Goal: Task Accomplishment & Management: Manage account settings

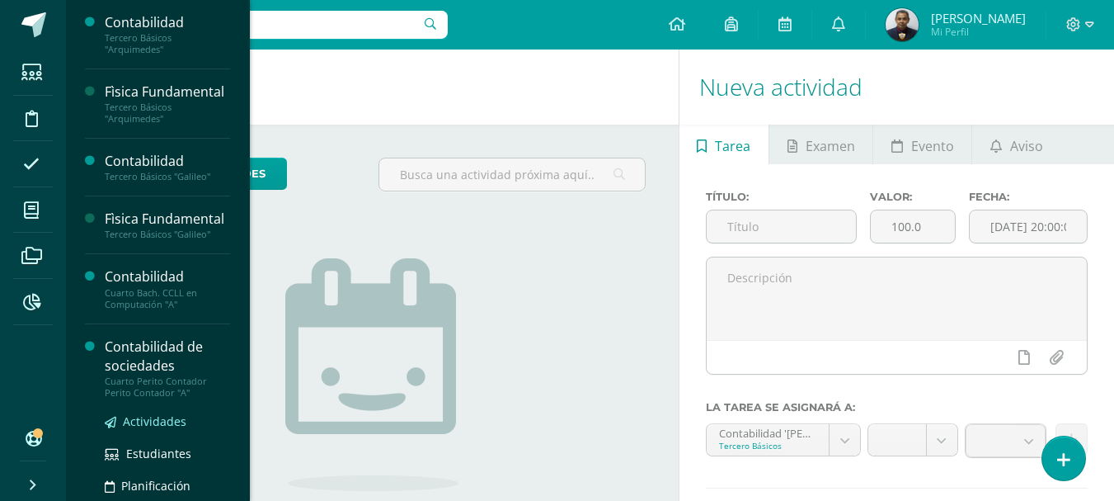
click at [152, 429] on span "Actividades" at bounding box center [155, 421] width 64 height 16
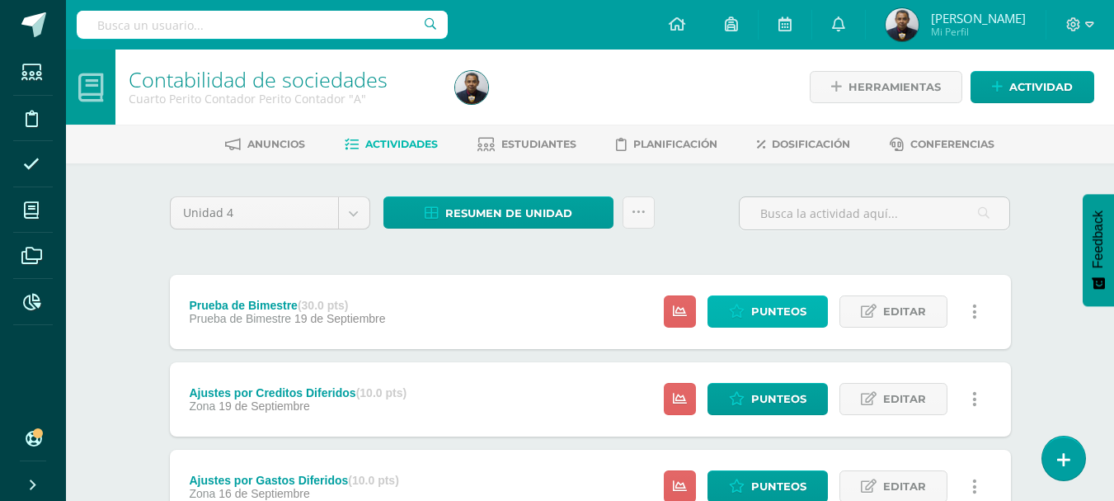
click at [772, 313] on span "Punteos" at bounding box center [779, 311] width 55 height 31
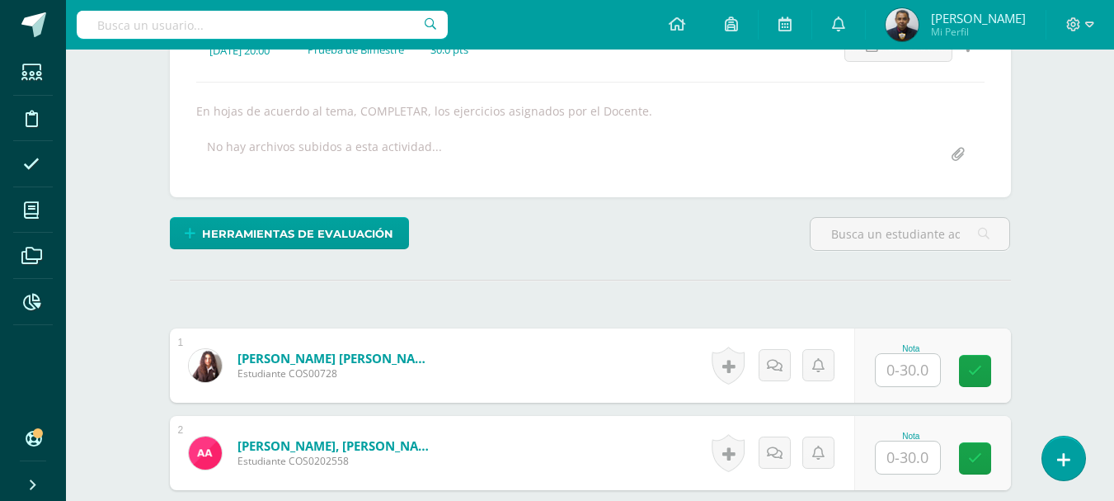
scroll to position [256, 0]
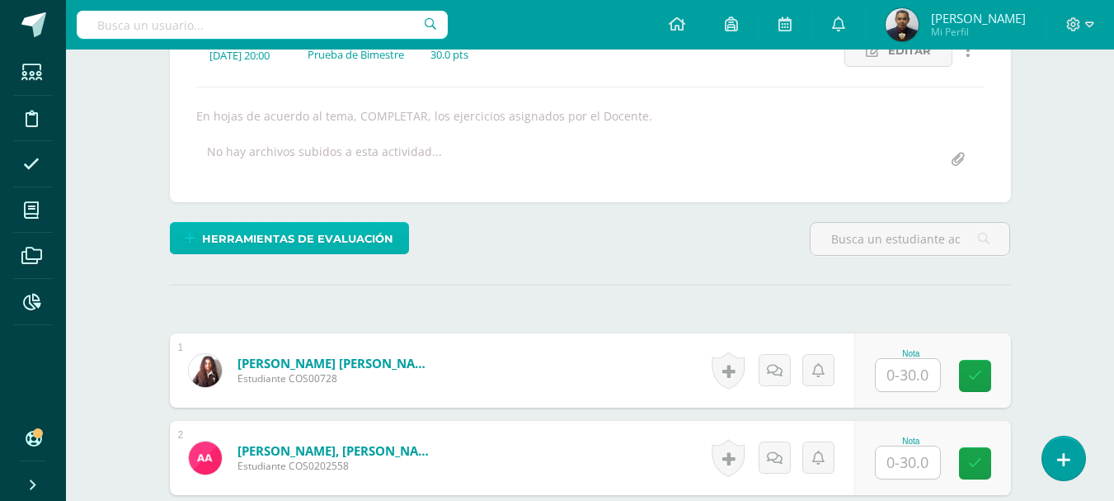
click at [313, 238] on span "Herramientas de evaluación" at bounding box center [297, 239] width 191 height 31
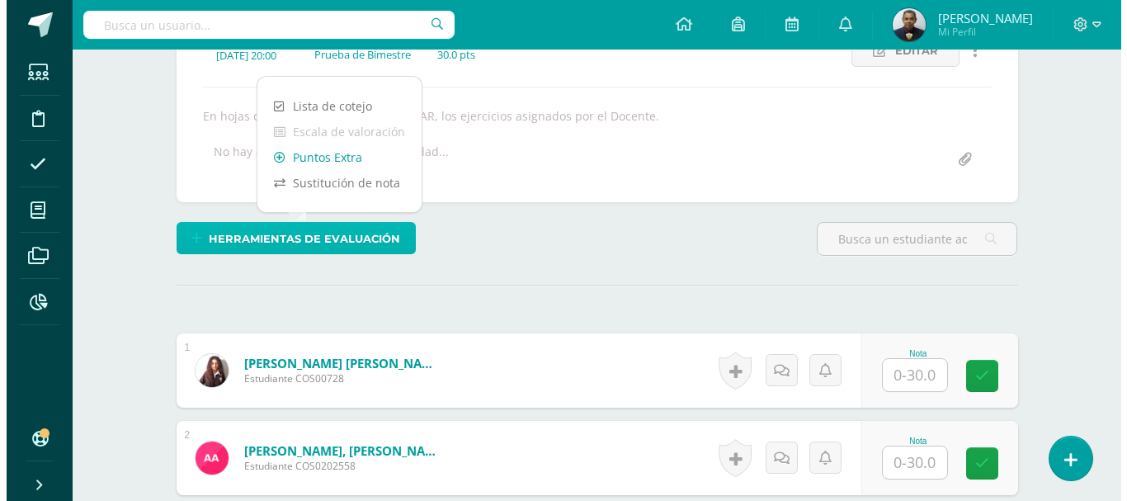
scroll to position [257, 0]
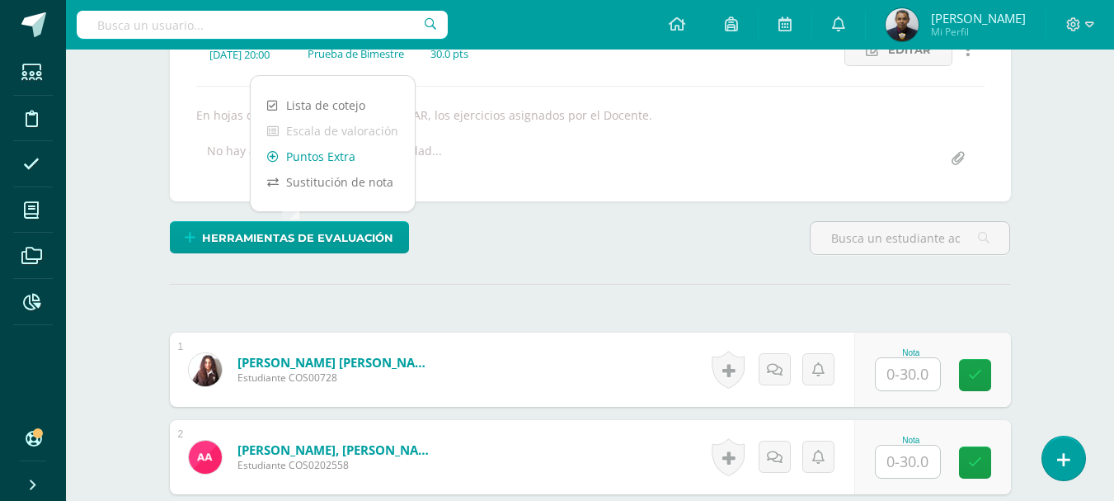
click at [327, 158] on link "Puntos Extra" at bounding box center [333, 157] width 164 height 26
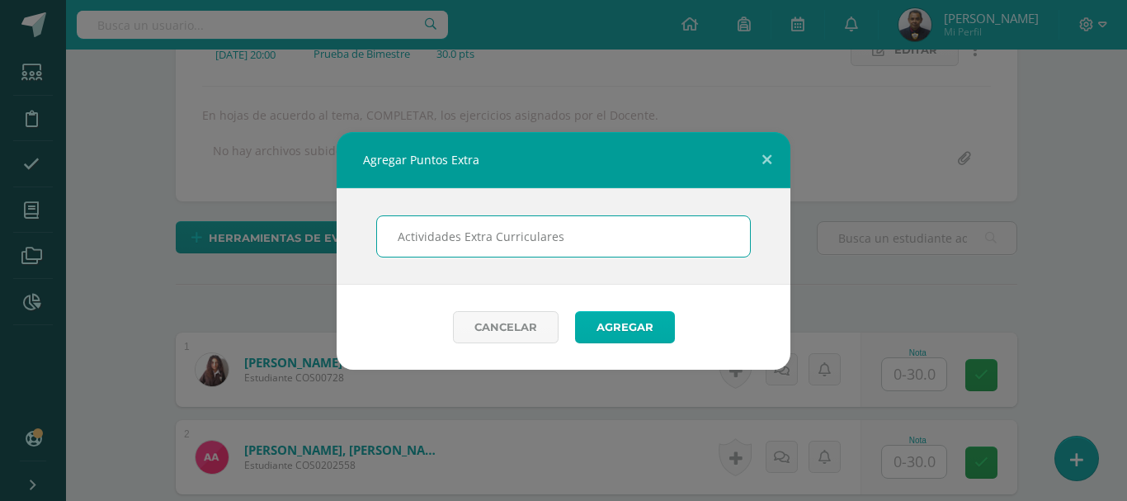
type input "Actividades Extra Curriculares"
click at [620, 330] on button "Agregar" at bounding box center [625, 327] width 100 height 32
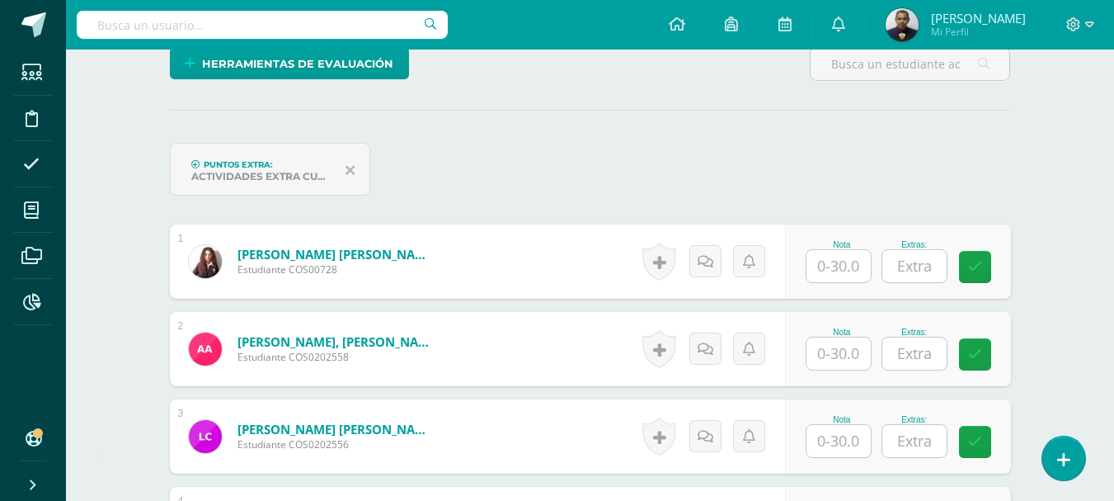
scroll to position [431, 0]
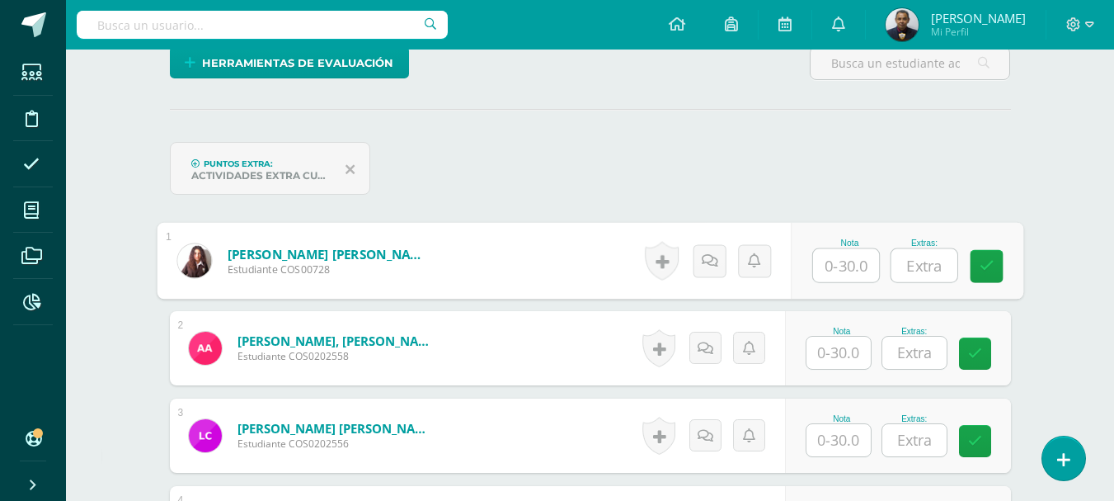
click at [843, 266] on input "text" at bounding box center [846, 265] width 66 height 33
type input "31"
click at [925, 262] on input "text" at bounding box center [924, 265] width 66 height 33
type input "5"
drag, startPoint x: 846, startPoint y: 263, endPoint x: 898, endPoint y: 266, distance: 51.2
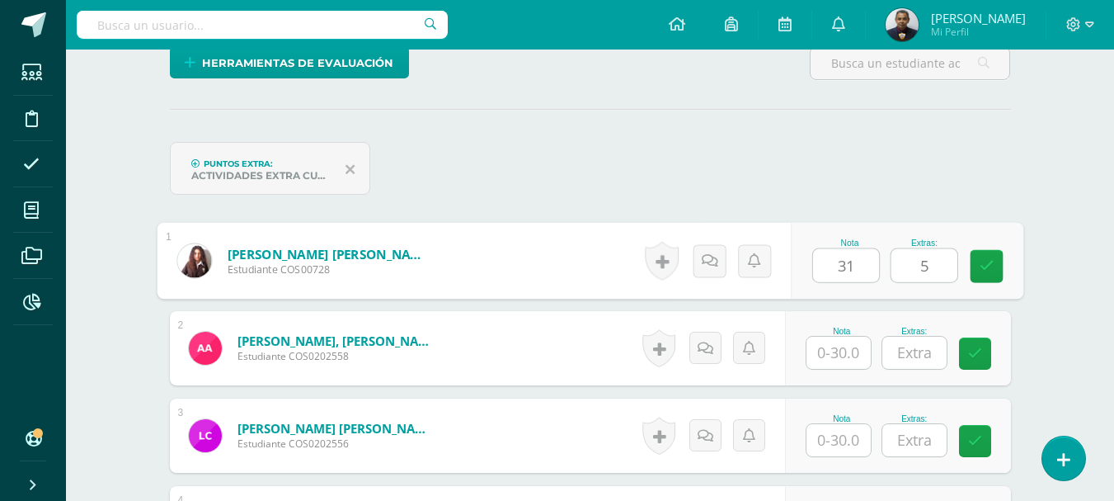
click at [848, 265] on input "31" at bounding box center [846, 265] width 66 height 33
type input "30"
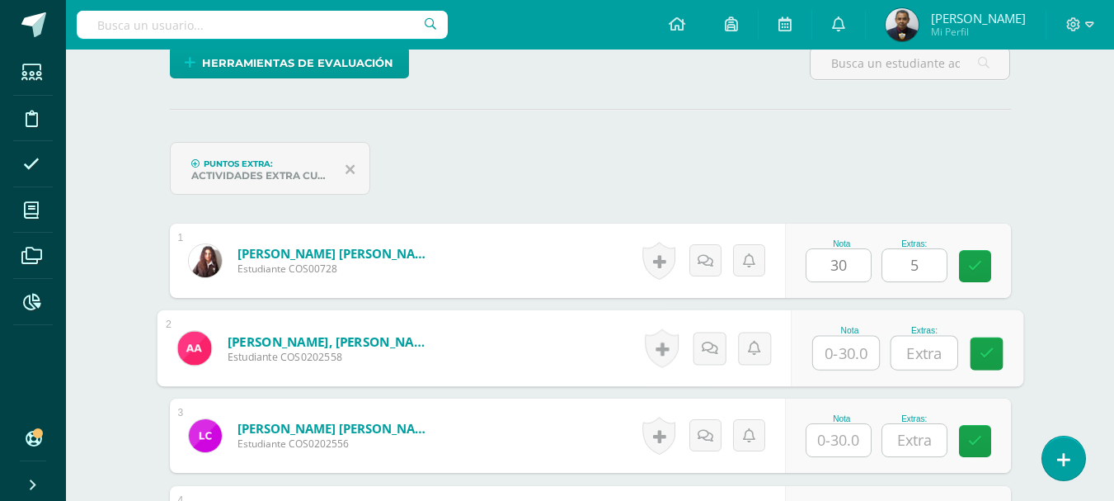
click at [846, 356] on input "text" at bounding box center [846, 353] width 66 height 33
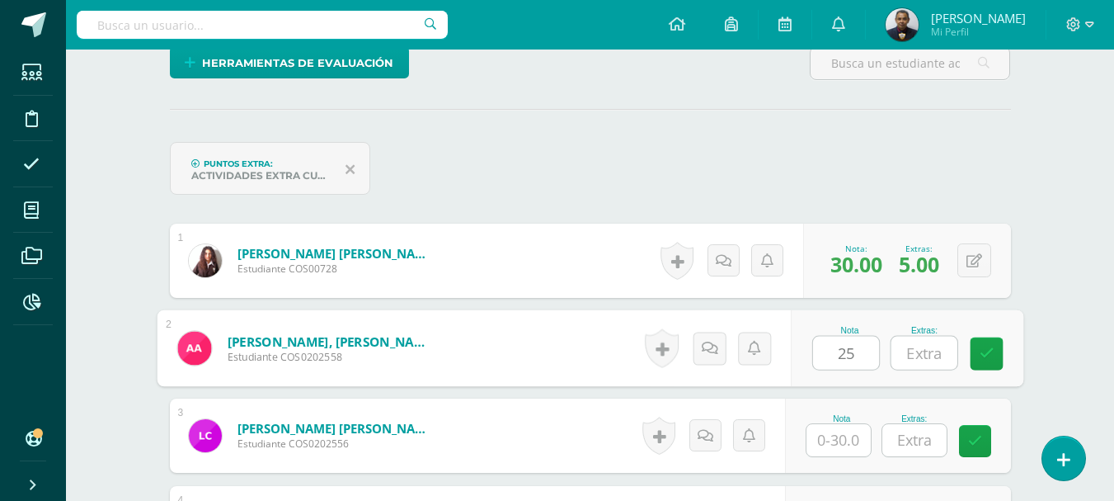
type input "25"
click at [927, 352] on input "text" at bounding box center [924, 353] width 66 height 33
type input "5"
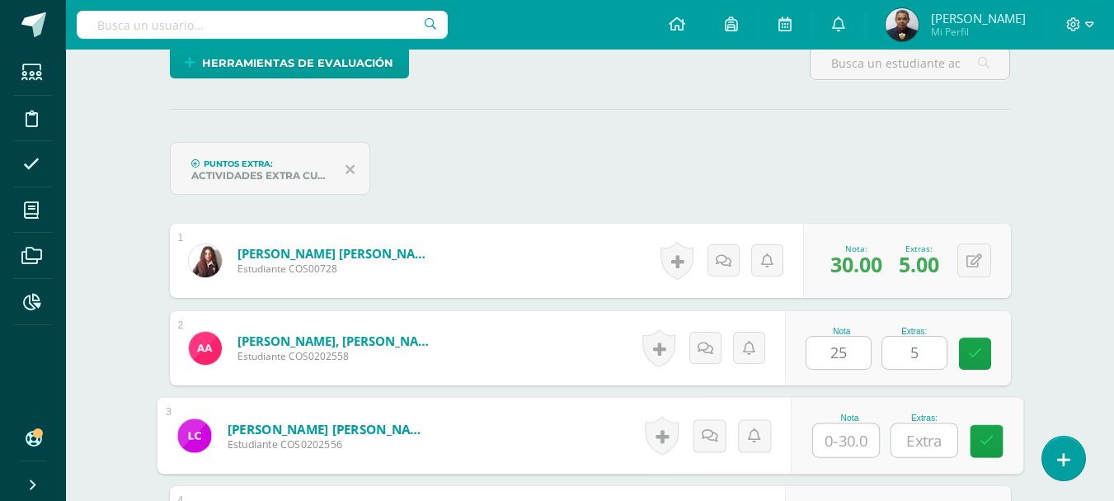
click at [842, 445] on input "text" at bounding box center [846, 440] width 66 height 33
type input "3"
click at [926, 445] on input "text" at bounding box center [924, 440] width 66 height 33
type input "5"
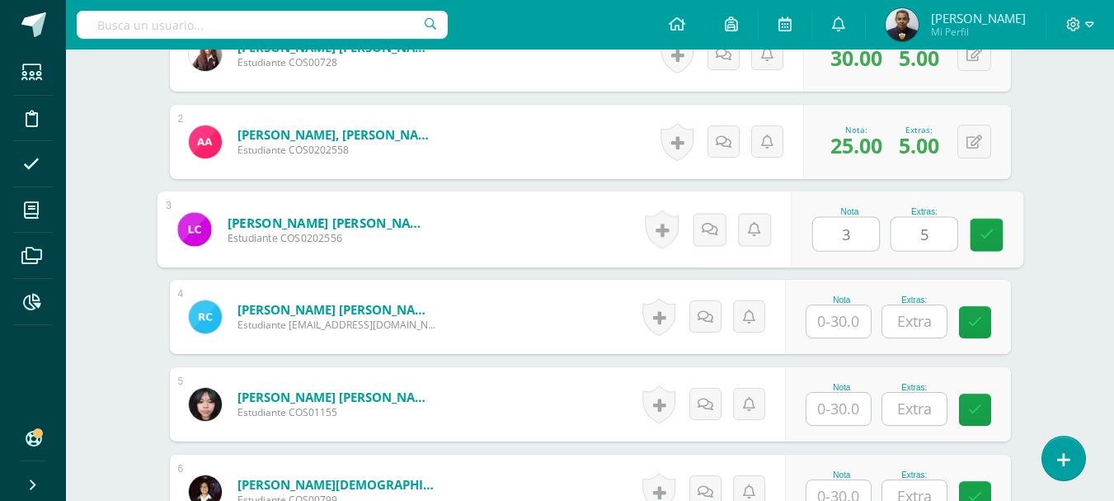
scroll to position [679, 0]
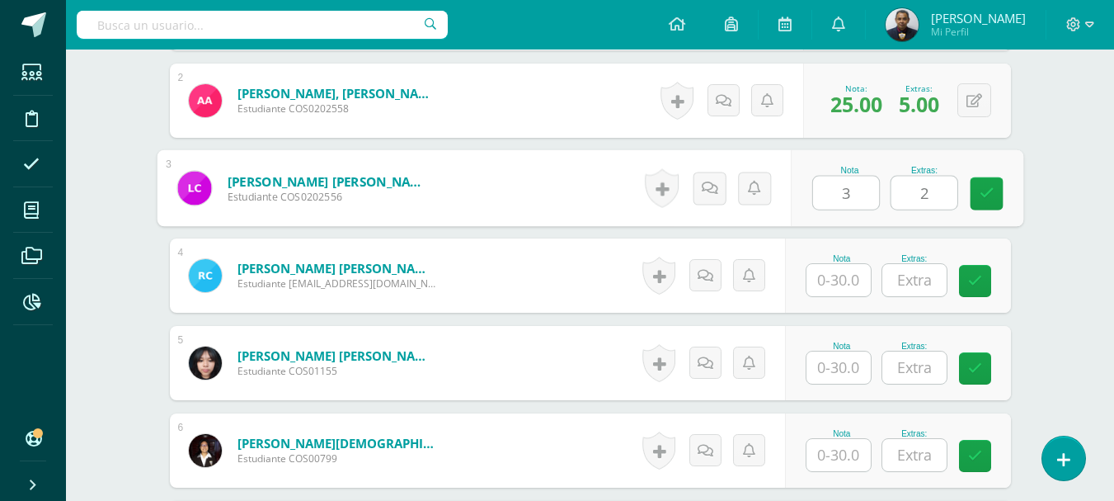
type input "2"
click at [854, 198] on input "3" at bounding box center [846, 193] width 66 height 33
type input "6"
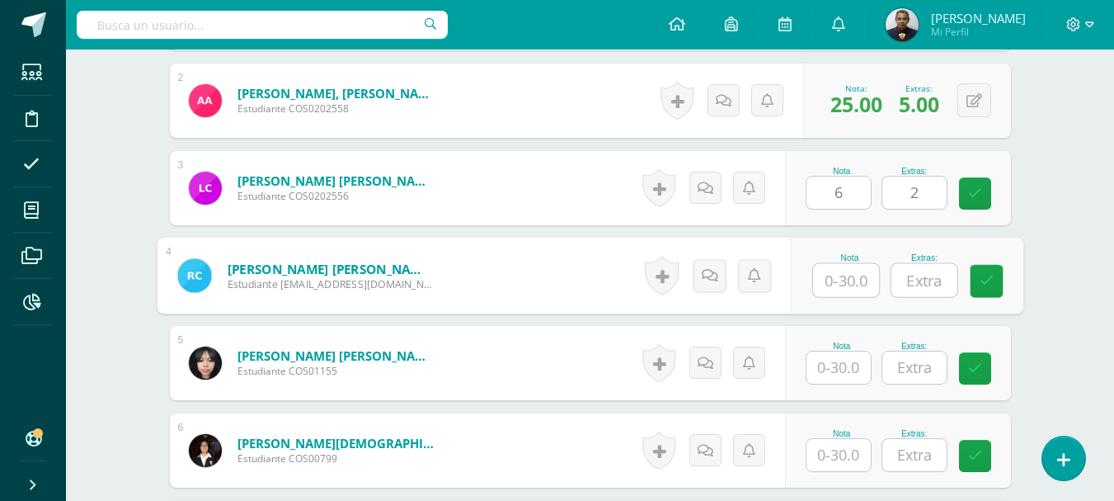
click at [838, 274] on input "text" at bounding box center [846, 280] width 66 height 33
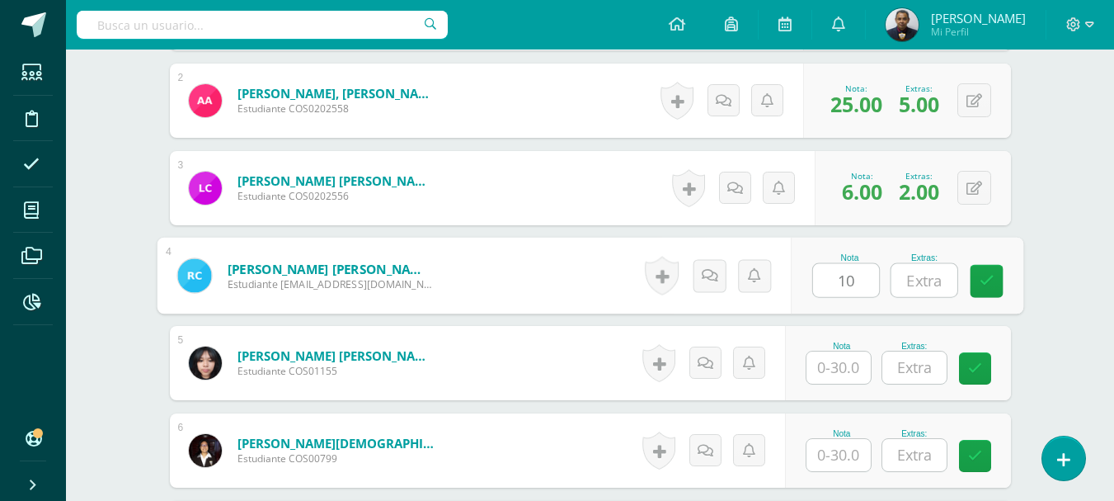
type input "10"
click at [931, 282] on input "text" at bounding box center [924, 280] width 66 height 33
type input "0"
click at [838, 368] on input "text" at bounding box center [839, 367] width 64 height 32
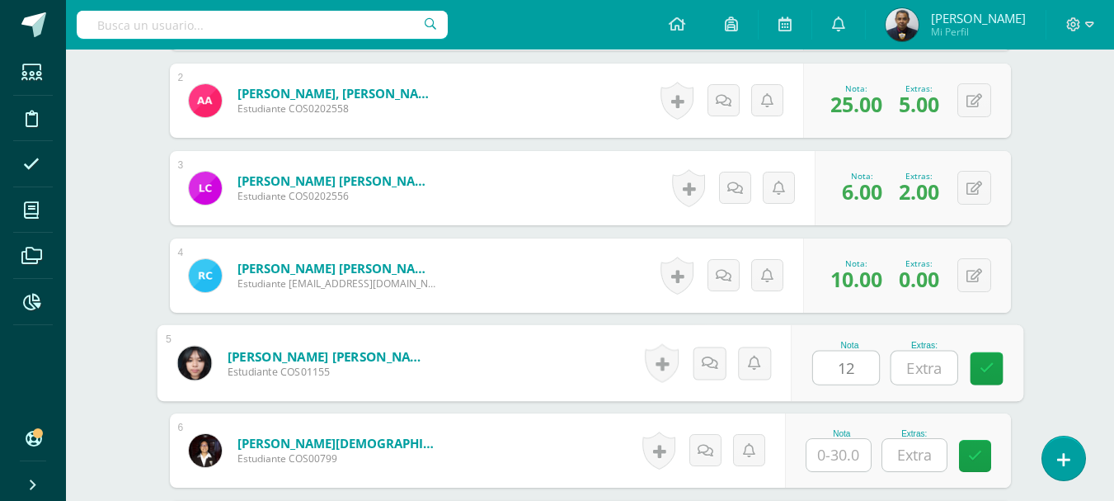
type input "12"
click at [923, 365] on input "text" at bounding box center [924, 367] width 66 height 33
type input "5"
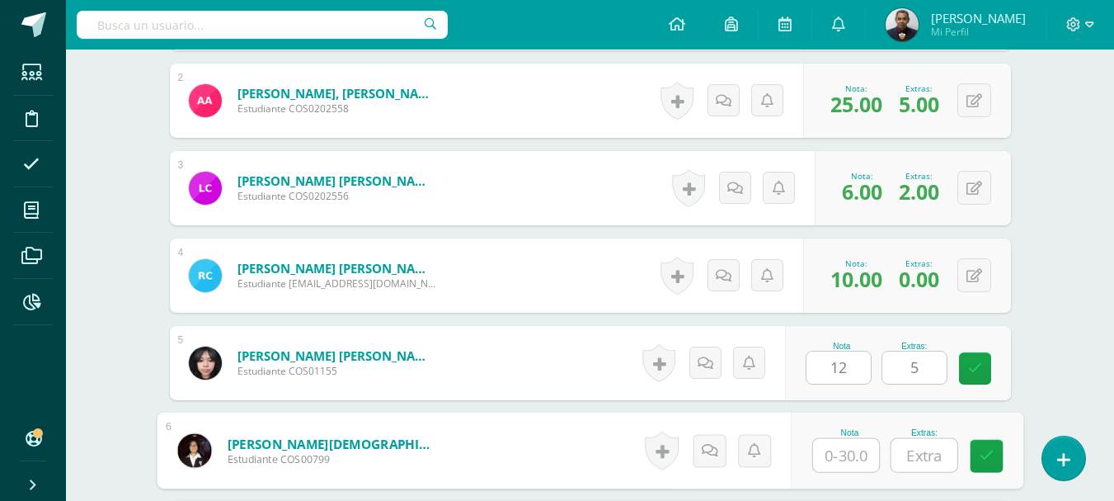
click at [834, 447] on input "text" at bounding box center [846, 455] width 66 height 33
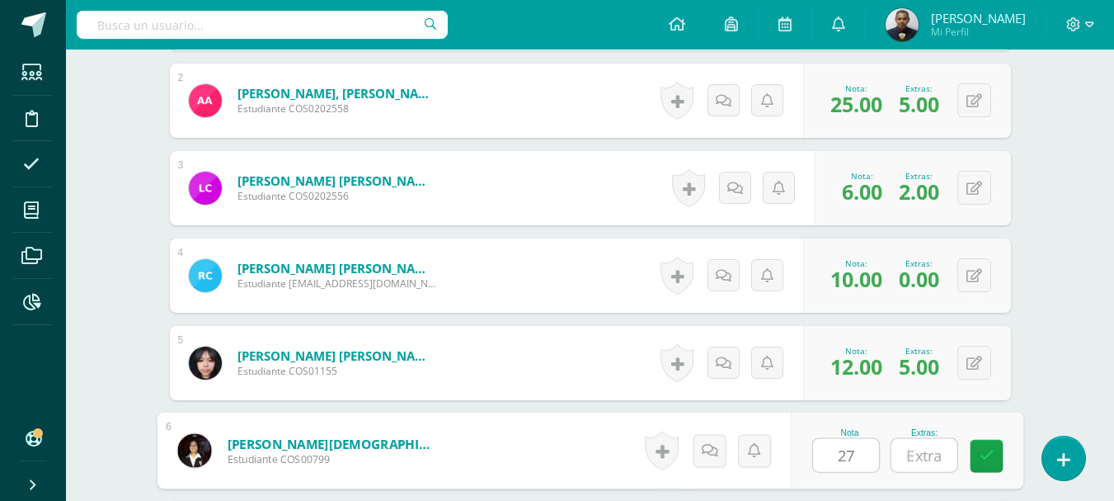
type input "27"
click at [922, 455] on input "text" at bounding box center [924, 455] width 66 height 33
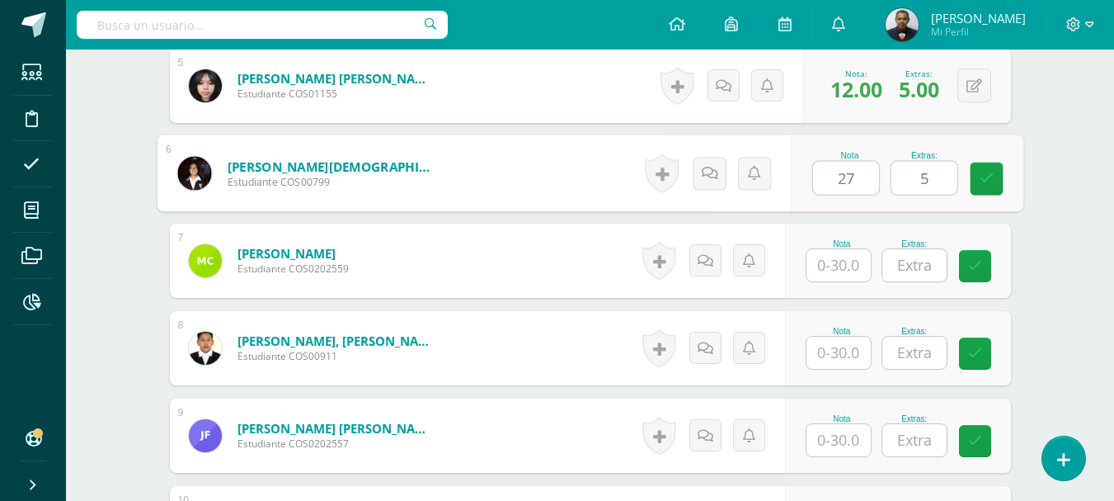
scroll to position [1009, 0]
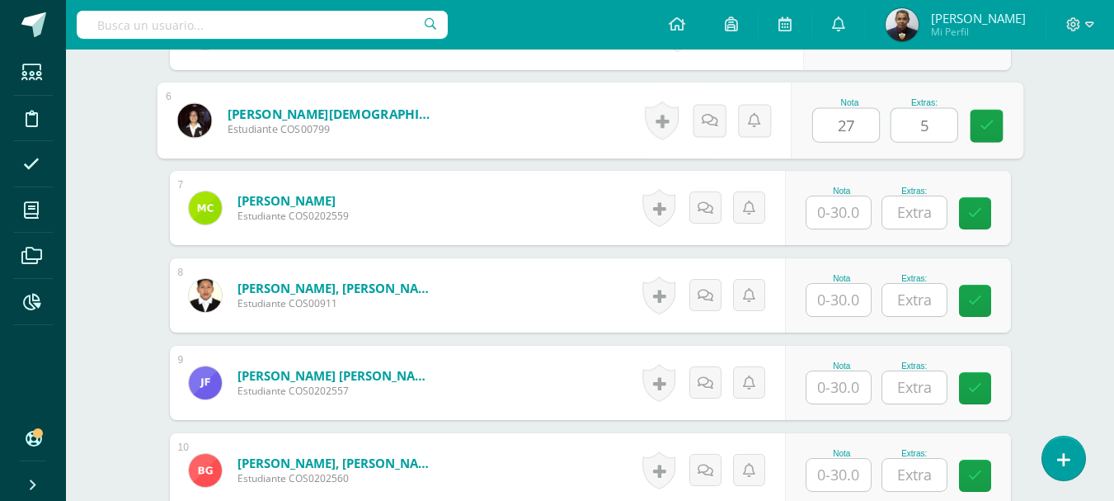
type input "5"
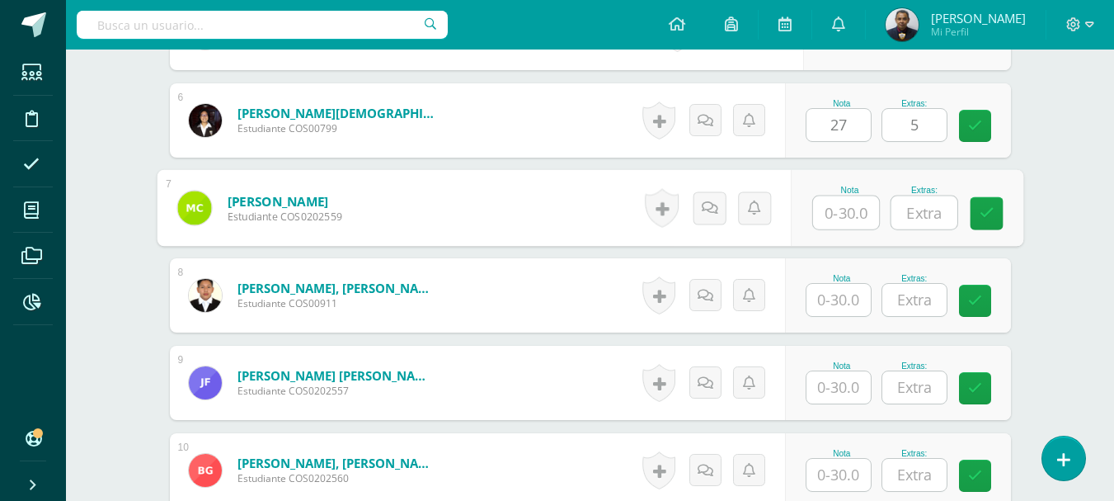
click at [850, 210] on input "text" at bounding box center [846, 212] width 66 height 33
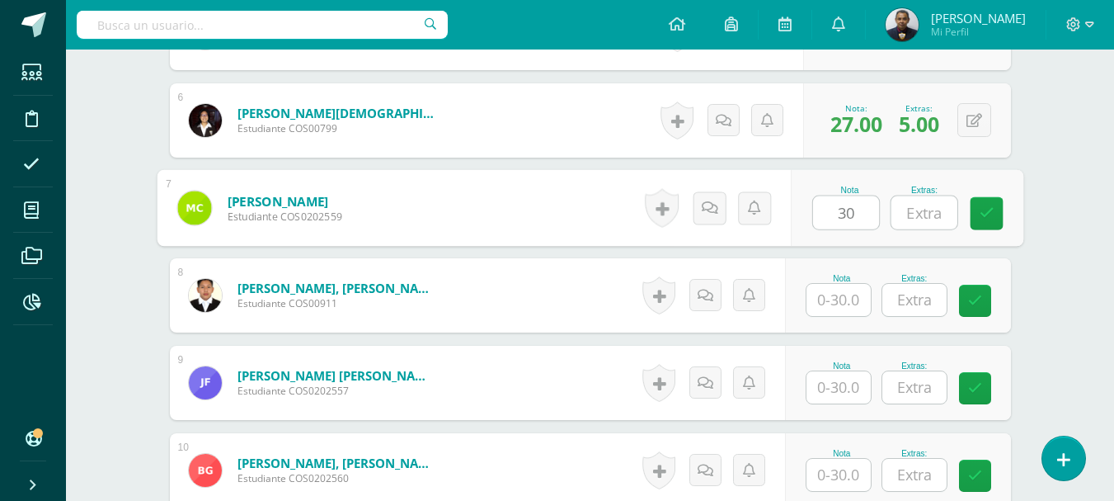
type input "30"
click at [926, 214] on input "text" at bounding box center [924, 212] width 66 height 33
type input "5"
click at [842, 299] on input "text" at bounding box center [839, 300] width 64 height 32
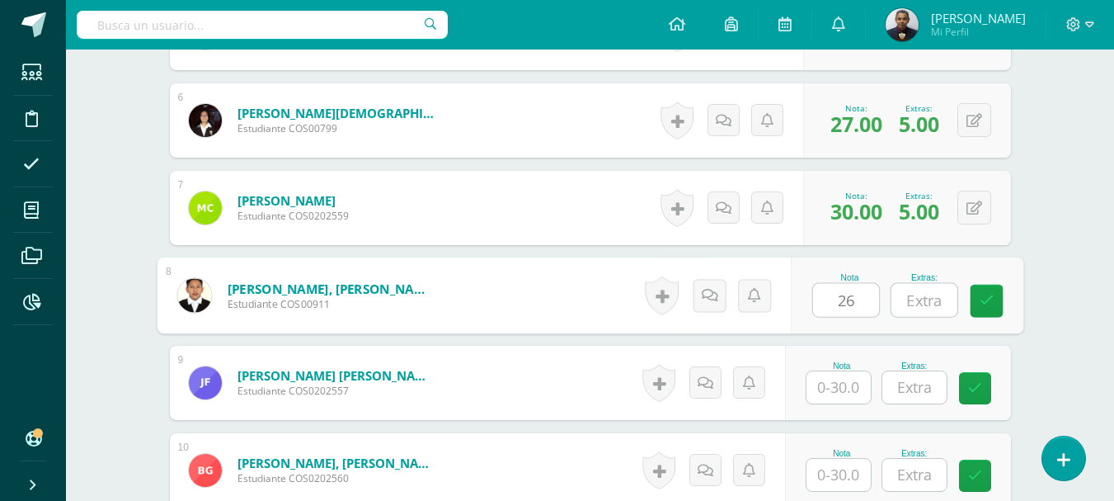
type input "26"
click at [931, 304] on input "text" at bounding box center [924, 300] width 66 height 33
type input "5"
click at [842, 389] on input "text" at bounding box center [839, 387] width 64 height 32
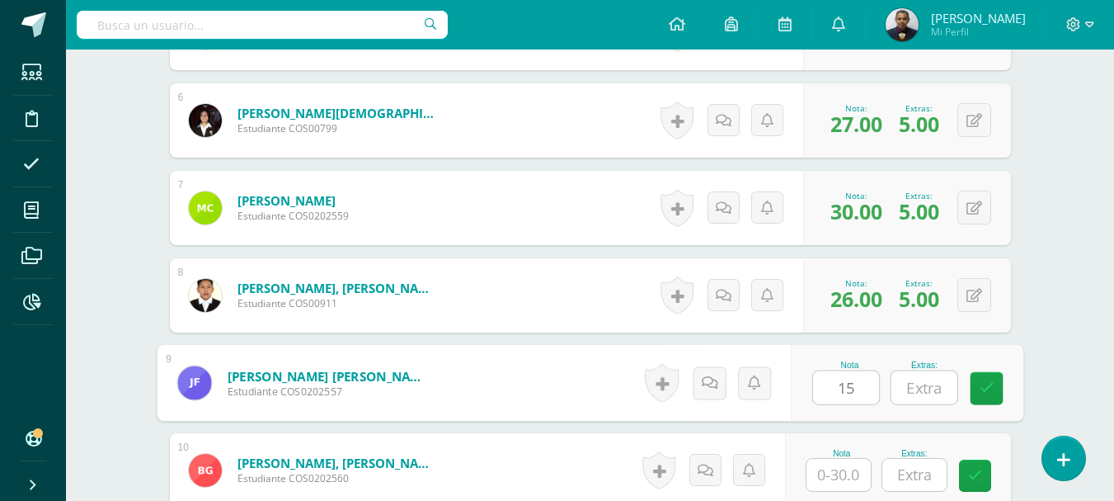
type input "15"
click at [929, 387] on input "text" at bounding box center [924, 387] width 66 height 33
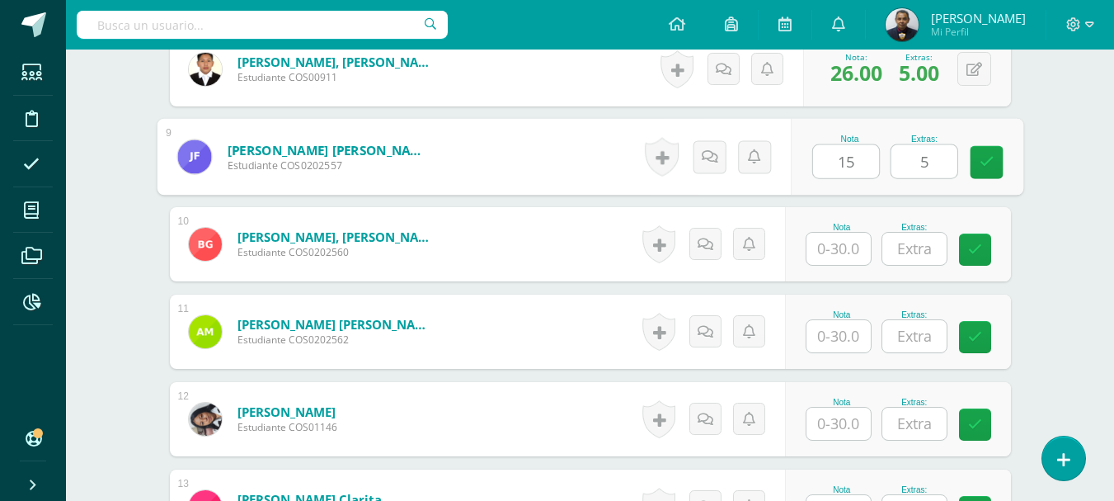
scroll to position [1256, 0]
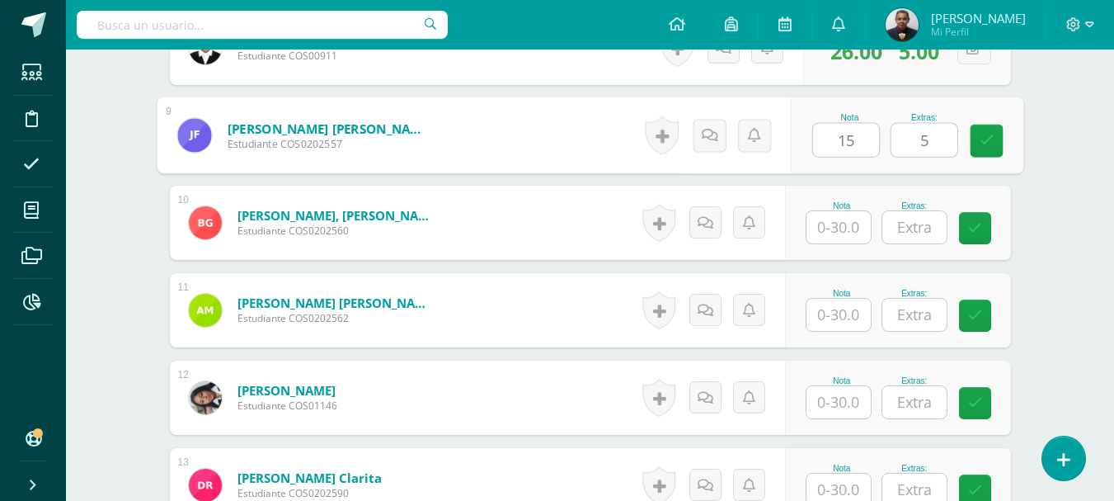
type input "5"
click at [852, 228] on input "text" at bounding box center [839, 227] width 64 height 32
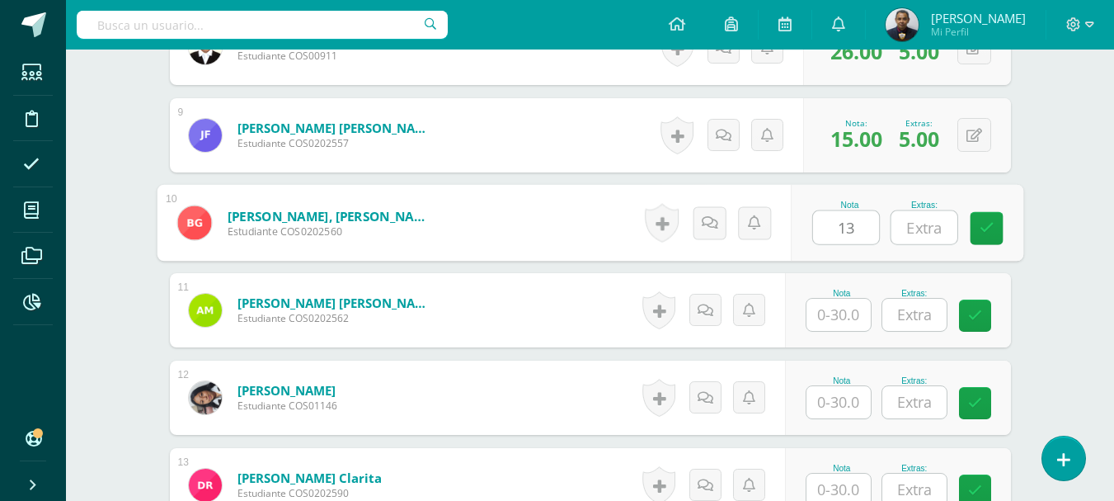
type input "13"
click at [919, 219] on input "text" at bounding box center [924, 227] width 66 height 33
type input "5"
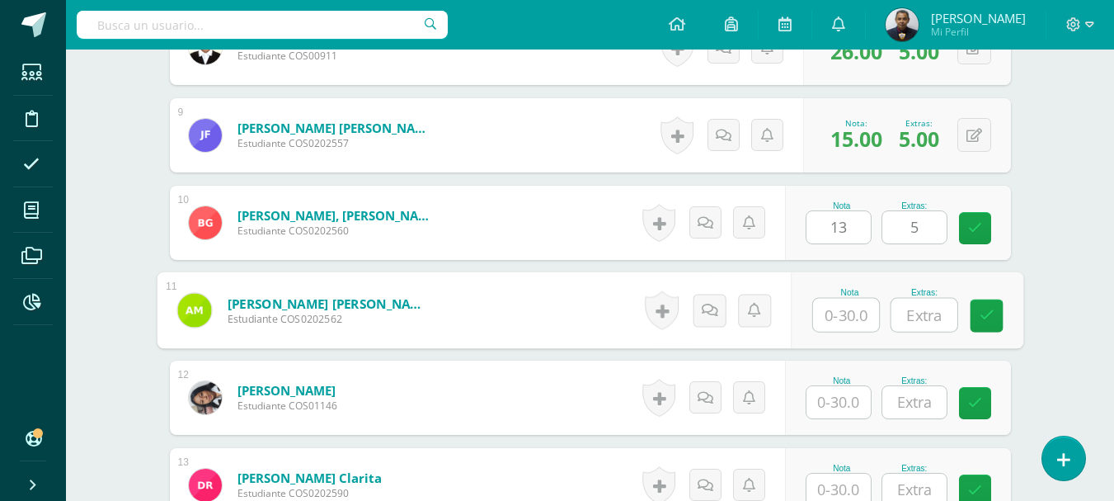
click at [841, 323] on input "text" at bounding box center [846, 315] width 66 height 33
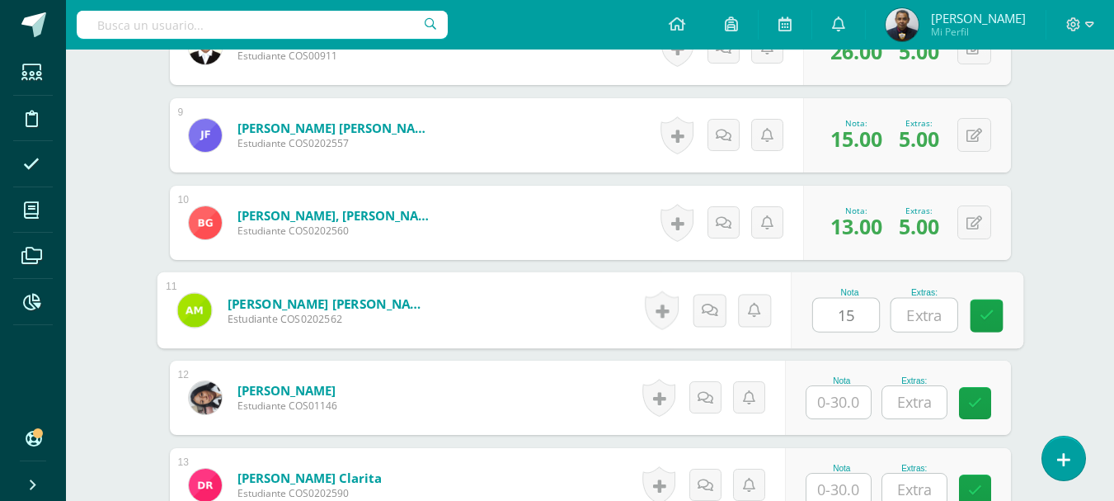
type input "15"
click at [912, 318] on input "text" at bounding box center [924, 315] width 66 height 33
type input "4"
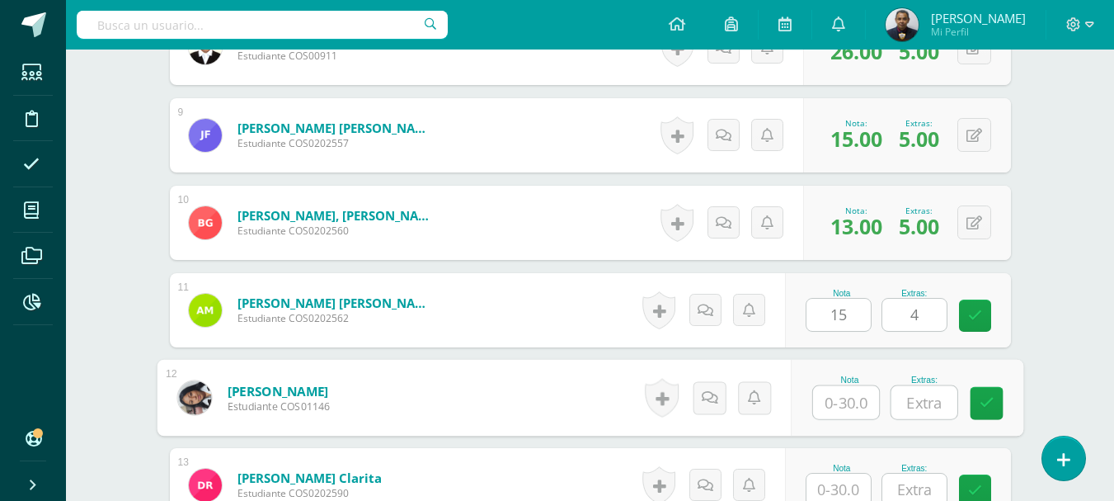
click at [841, 401] on input "text" at bounding box center [846, 402] width 66 height 33
type input "15"
click at [921, 407] on input "text" at bounding box center [924, 402] width 66 height 33
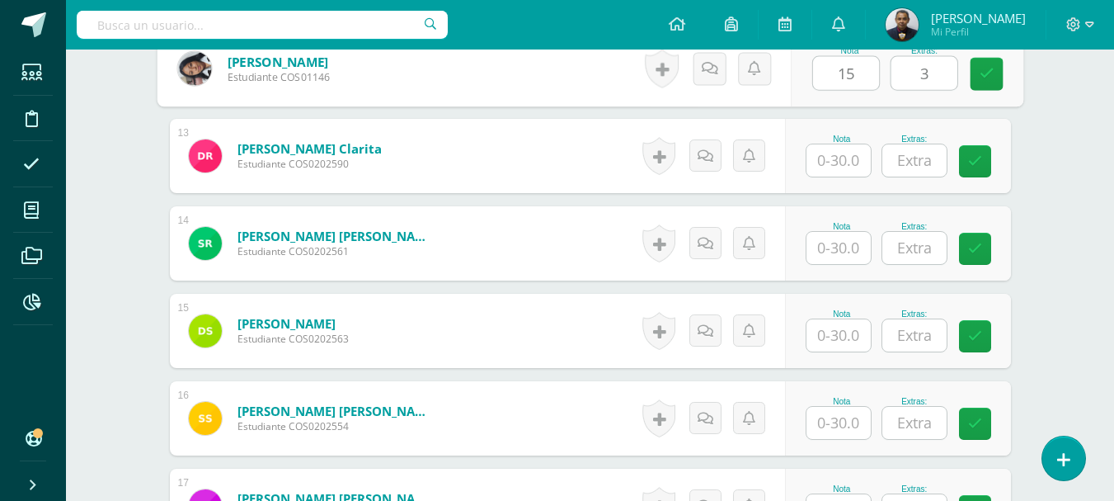
scroll to position [1586, 0]
type input "3"
click at [832, 160] on input "text" at bounding box center [839, 160] width 64 height 32
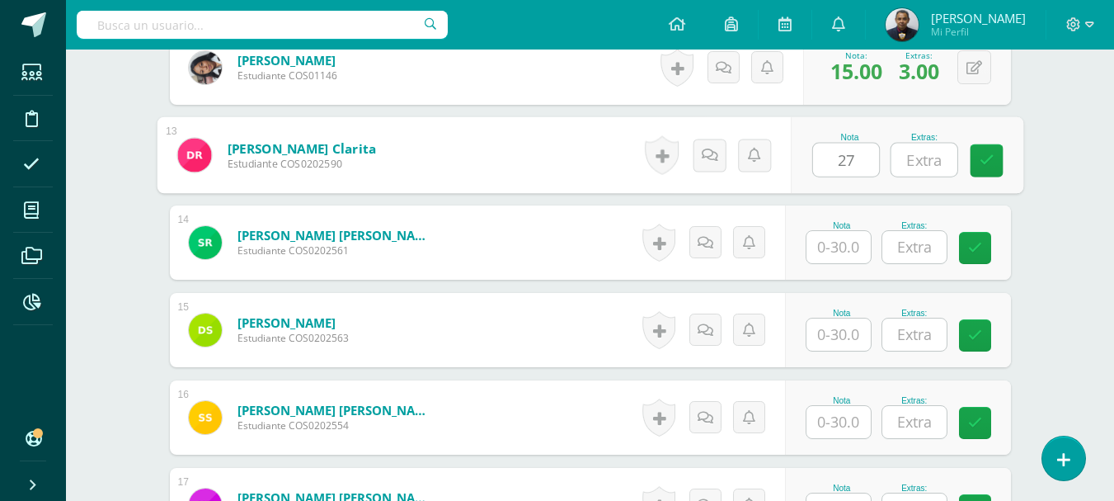
type input "27"
click at [935, 158] on input "text" at bounding box center [924, 160] width 66 height 33
type input "4"
click at [836, 249] on input "text" at bounding box center [839, 247] width 64 height 32
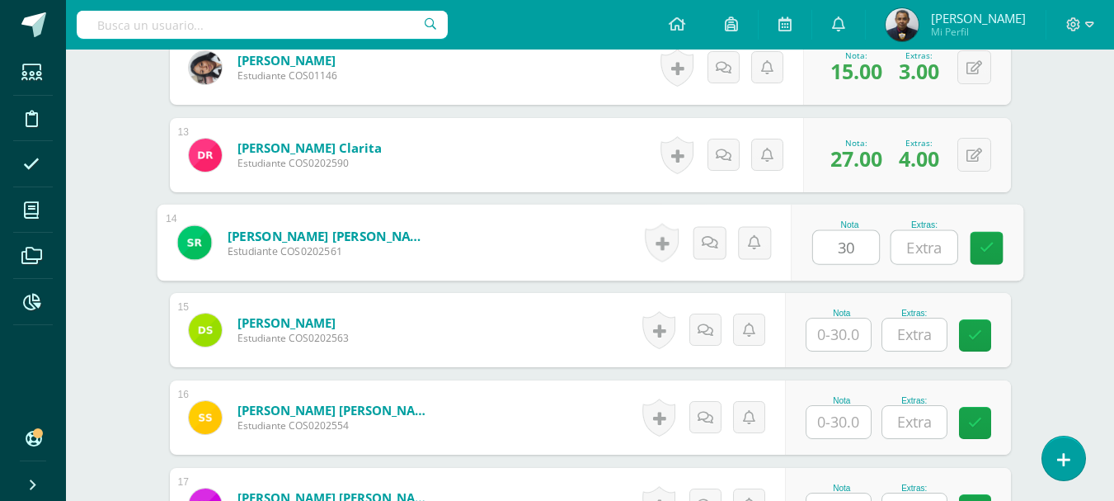
type input "30"
click at [936, 247] on input "text" at bounding box center [924, 247] width 66 height 33
type input "5"
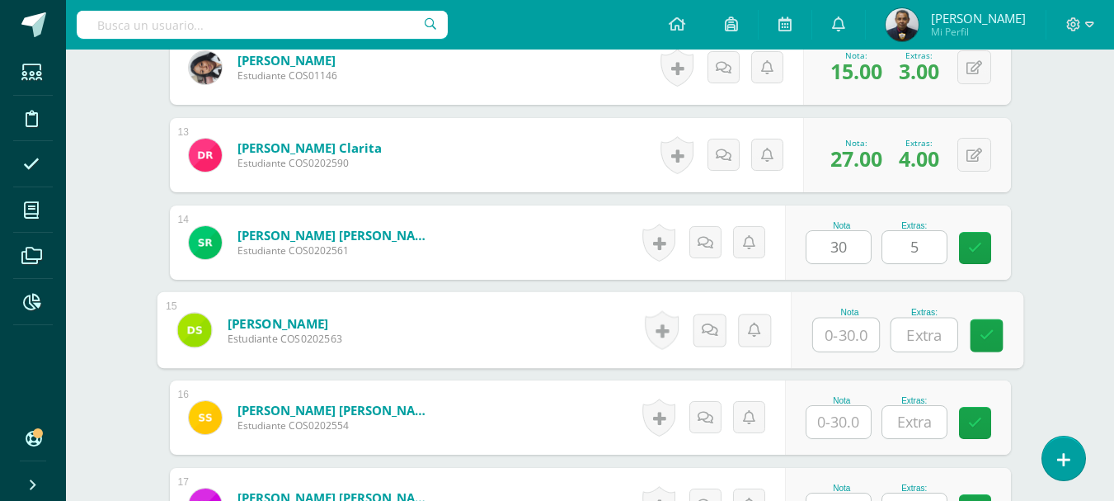
click at [841, 327] on input "text" at bounding box center [846, 334] width 66 height 33
type input "28"
click at [920, 333] on input "text" at bounding box center [924, 334] width 66 height 33
type input "5"
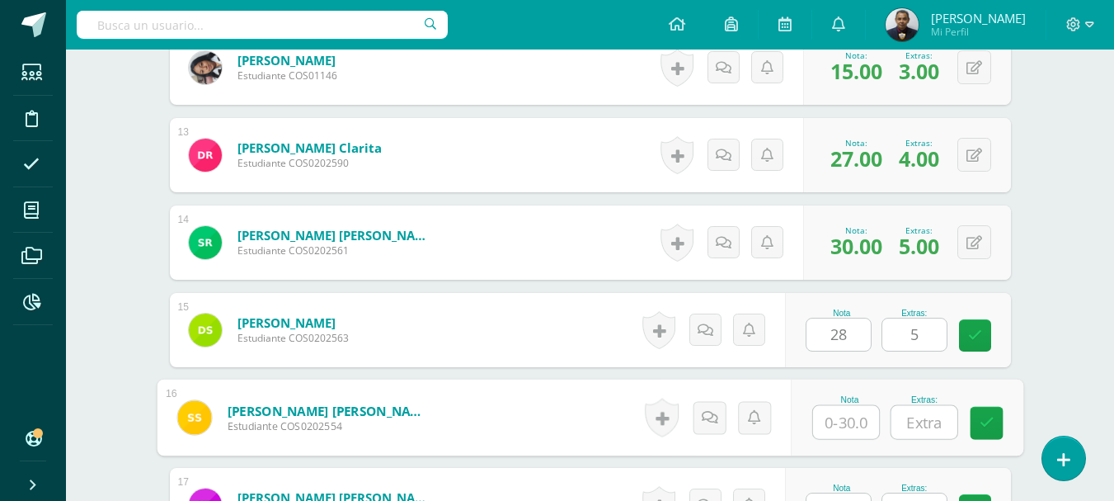
click at [836, 421] on input "text" at bounding box center [846, 422] width 66 height 33
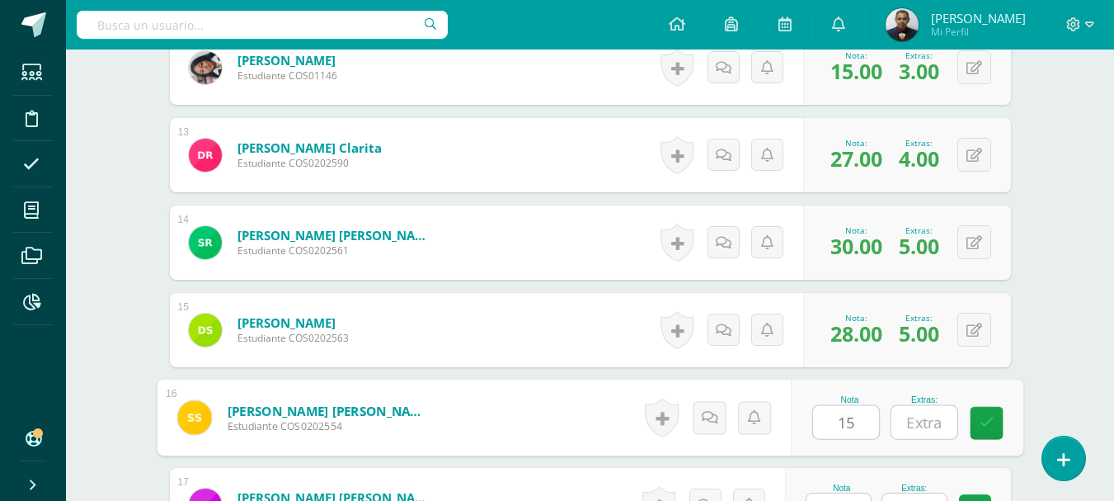
type input "15"
click at [926, 426] on input "text" at bounding box center [924, 422] width 66 height 33
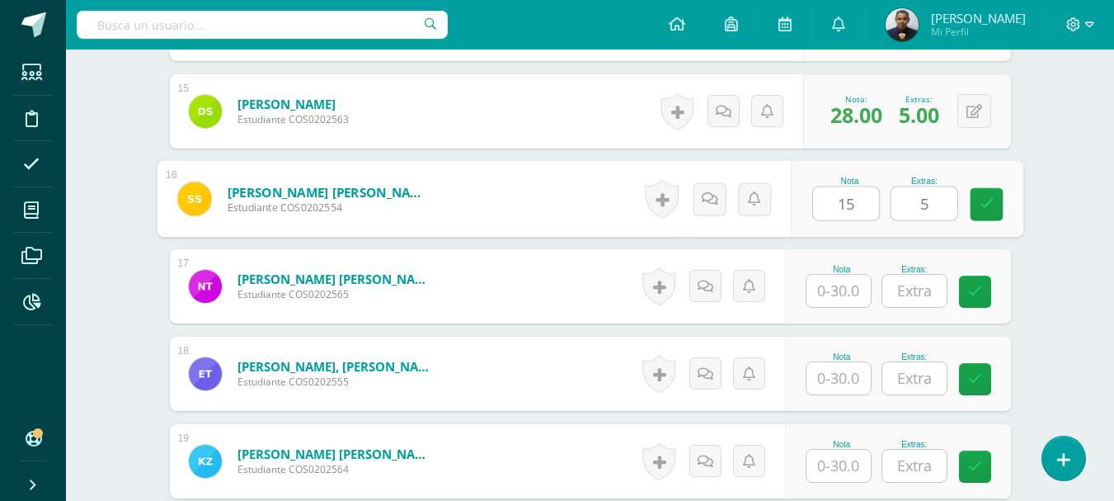
scroll to position [1834, 0]
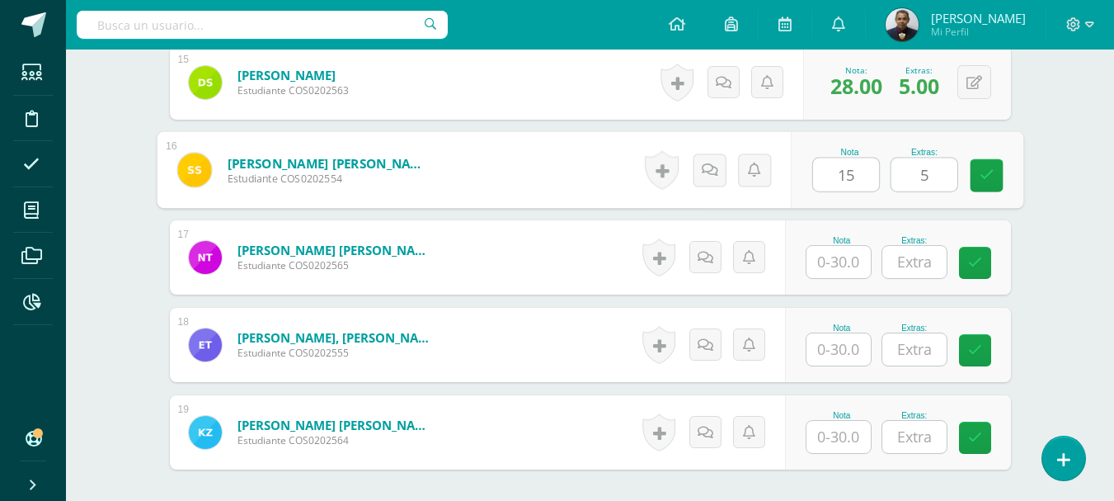
type input "5"
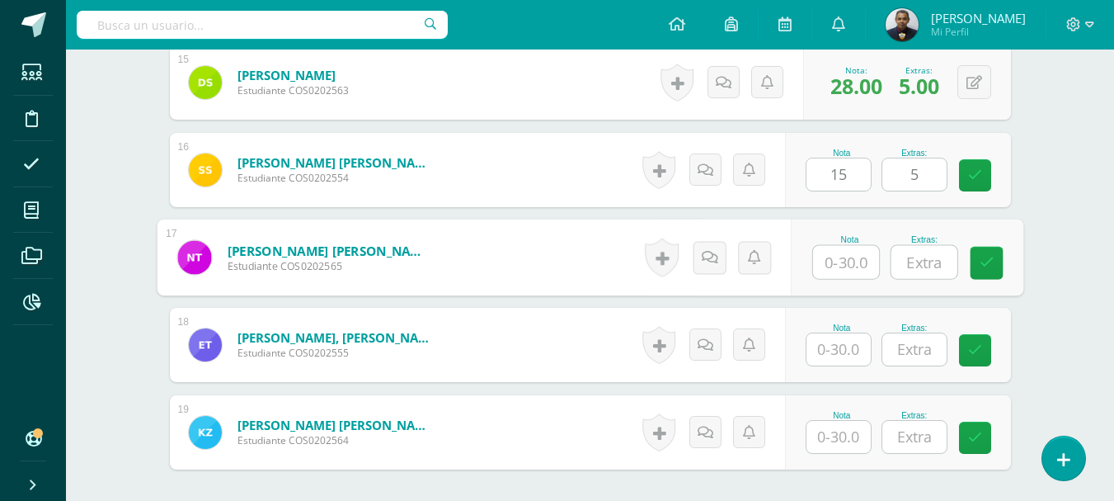
click at [845, 271] on input "text" at bounding box center [846, 262] width 66 height 33
type input "30"
click at [917, 264] on input "text" at bounding box center [924, 262] width 66 height 33
type input "5"
click at [836, 353] on input "text" at bounding box center [839, 349] width 64 height 32
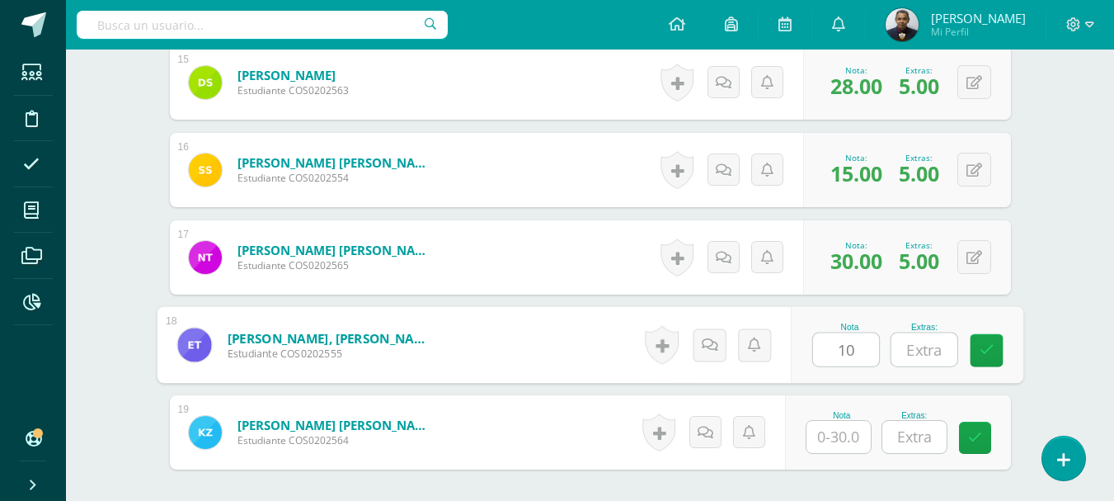
type input "10"
click at [930, 350] on input "text" at bounding box center [924, 349] width 66 height 33
type input "3"
click at [831, 434] on input "text" at bounding box center [839, 437] width 64 height 32
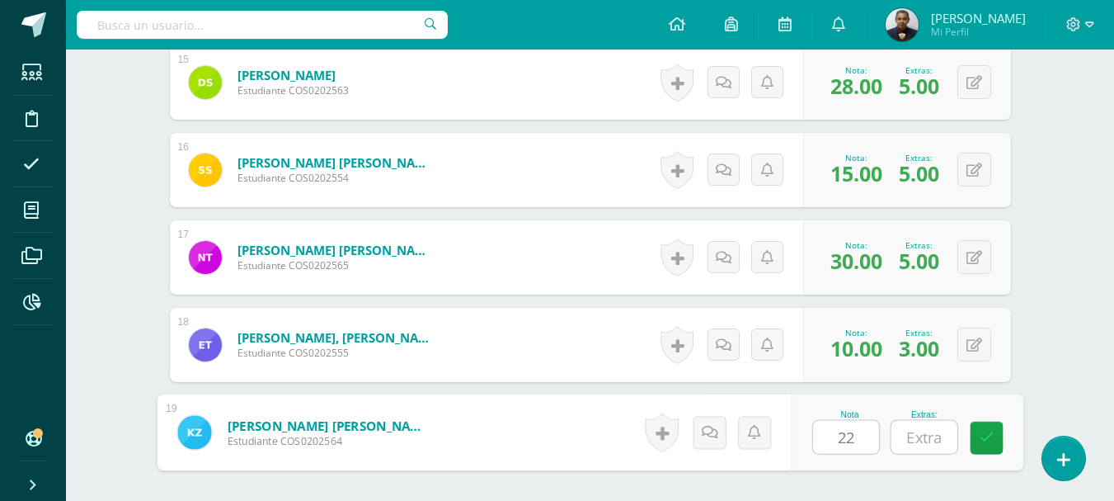
type input "22"
click at [921, 437] on input "text" at bounding box center [924, 437] width 66 height 33
type input "4"
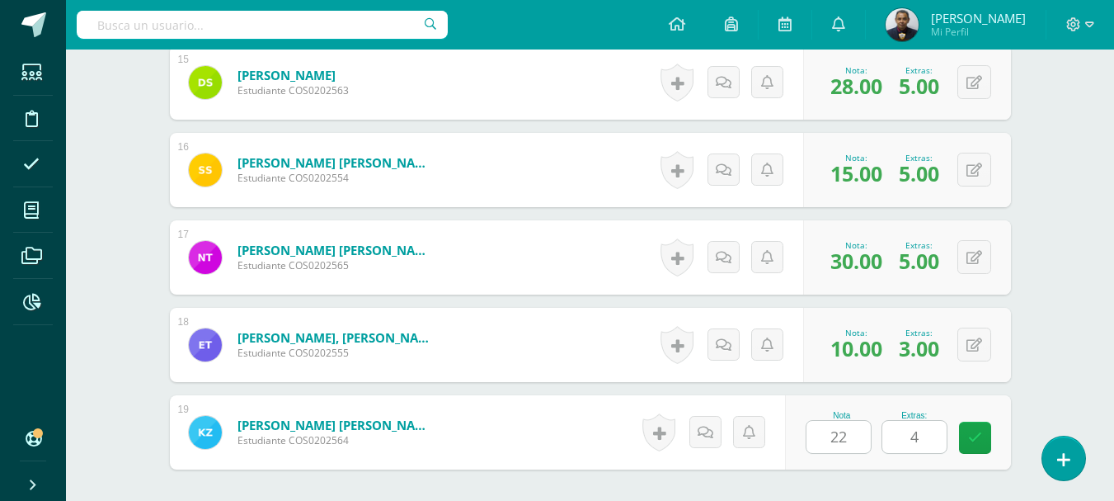
click at [577, 263] on form "Tanchez Monroy, Nahomy Alexandra Estudiante COS0202565 Nota 30.00 Extras: 5" at bounding box center [590, 257] width 841 height 74
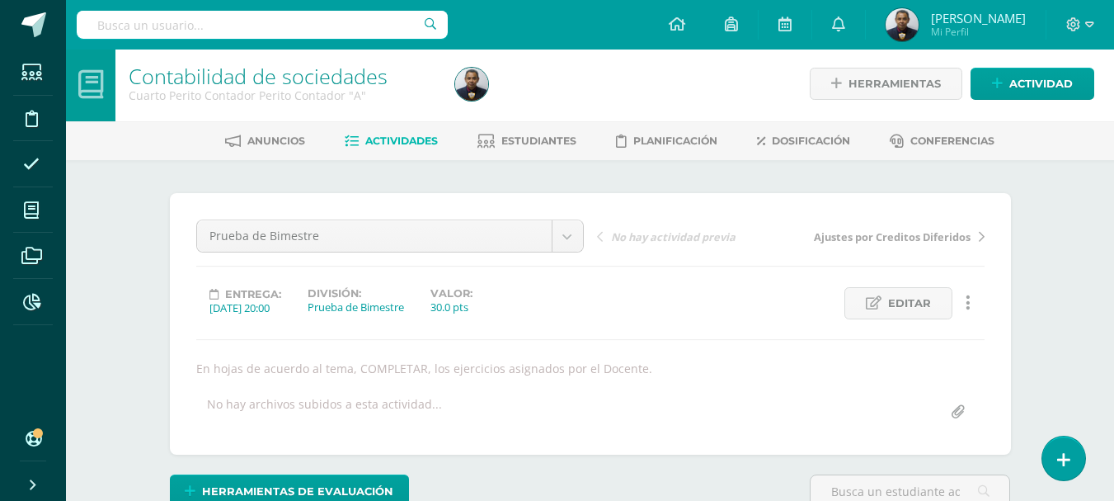
scroll to position [0, 0]
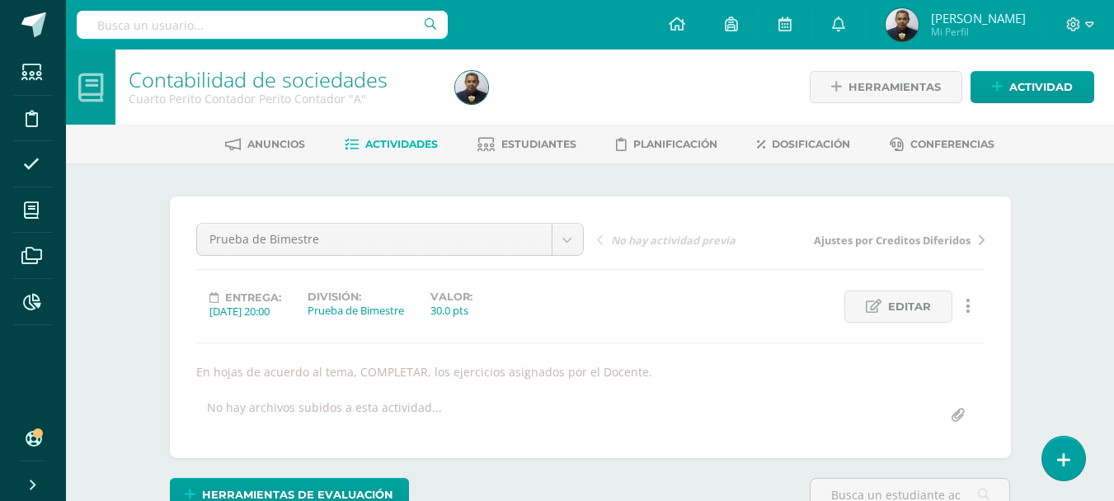
click at [404, 142] on span "Actividades" at bounding box center [401, 144] width 73 height 12
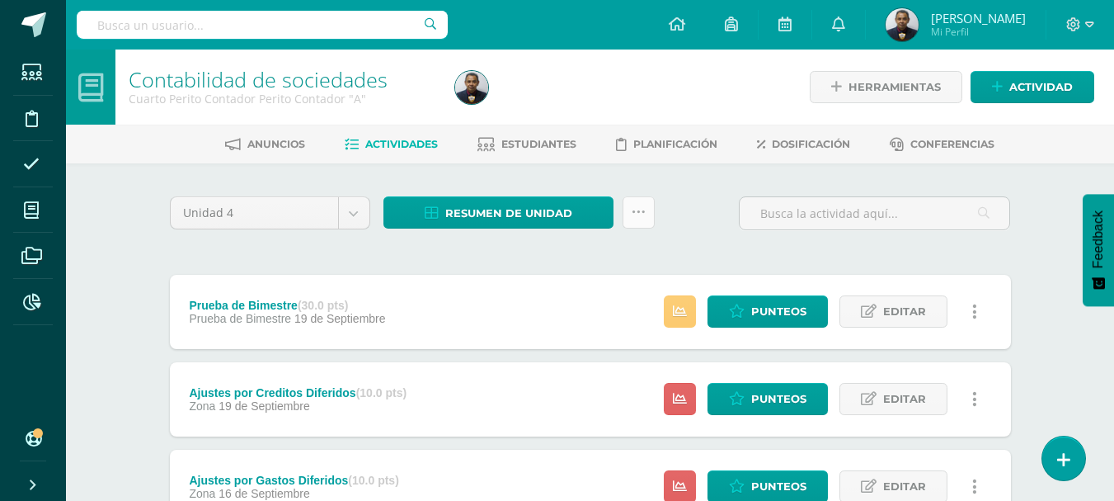
click at [634, 215] on icon at bounding box center [639, 212] width 14 height 14
click at [527, 215] on span "Resumen de unidad" at bounding box center [508, 213] width 127 height 31
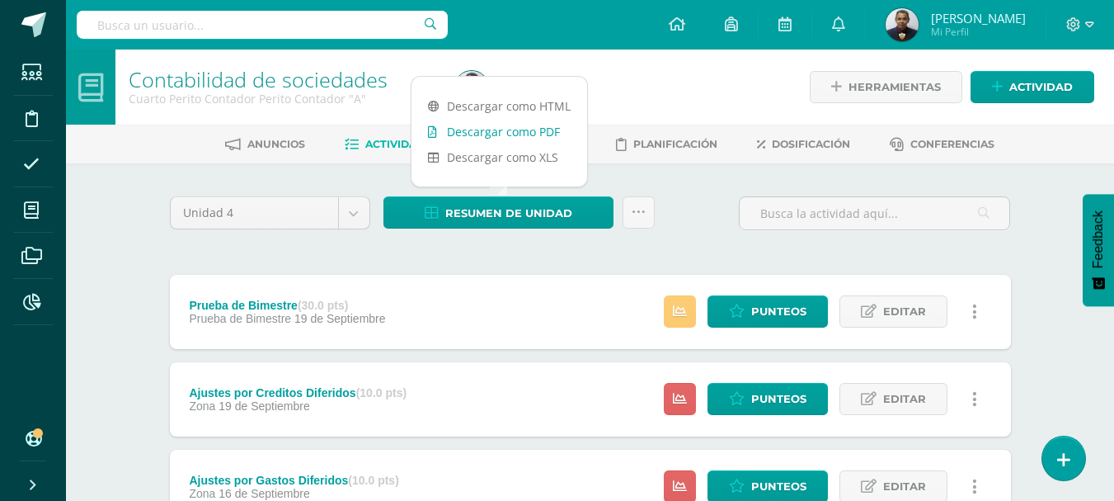
click at [492, 126] on link "Descargar como PDF" at bounding box center [500, 132] width 176 height 26
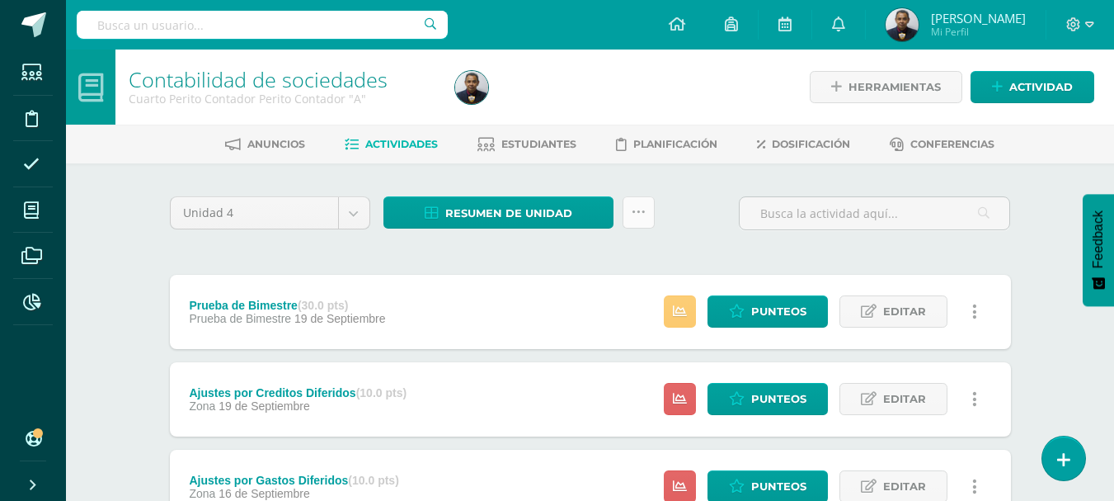
click at [638, 214] on icon at bounding box center [639, 212] width 14 height 14
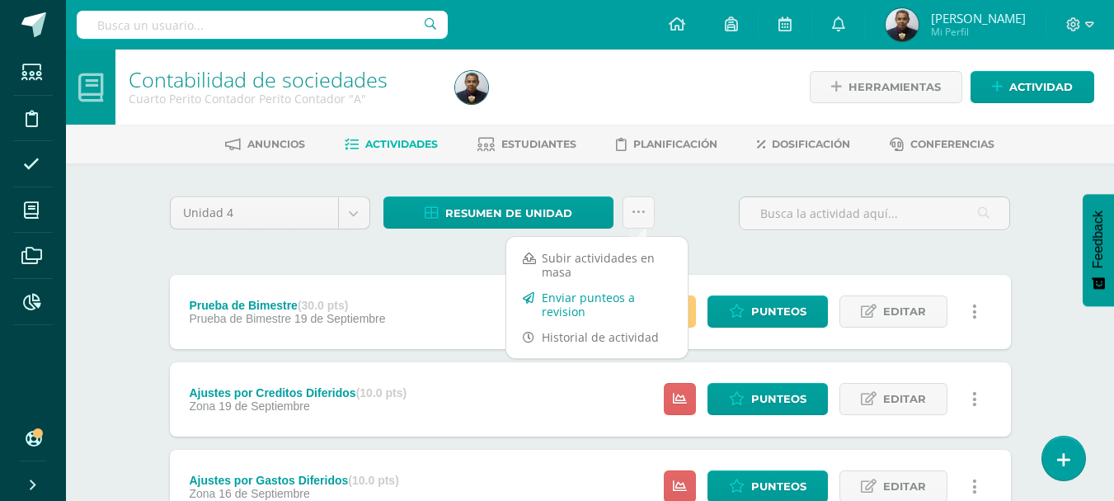
click at [580, 300] on link "Enviar punteos a revision" at bounding box center [597, 305] width 181 height 40
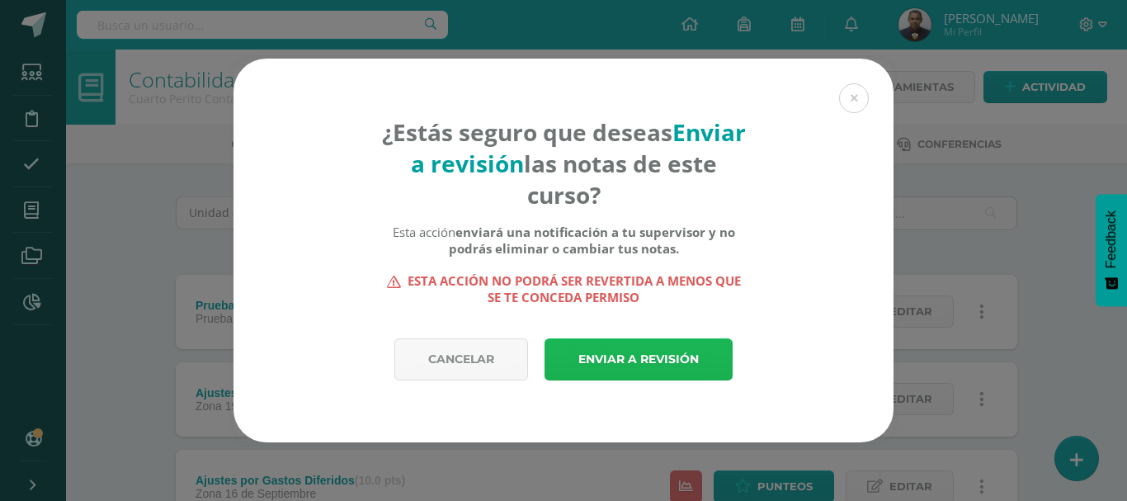
click at [630, 357] on link "Enviar a revisión" at bounding box center [638, 359] width 188 height 42
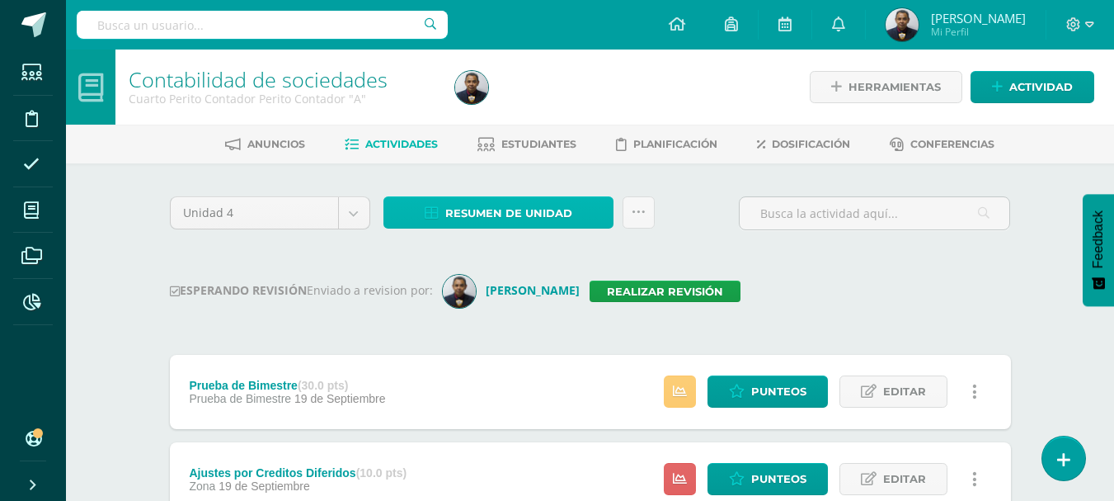
click at [554, 212] on span "Resumen de unidad" at bounding box center [508, 213] width 127 height 31
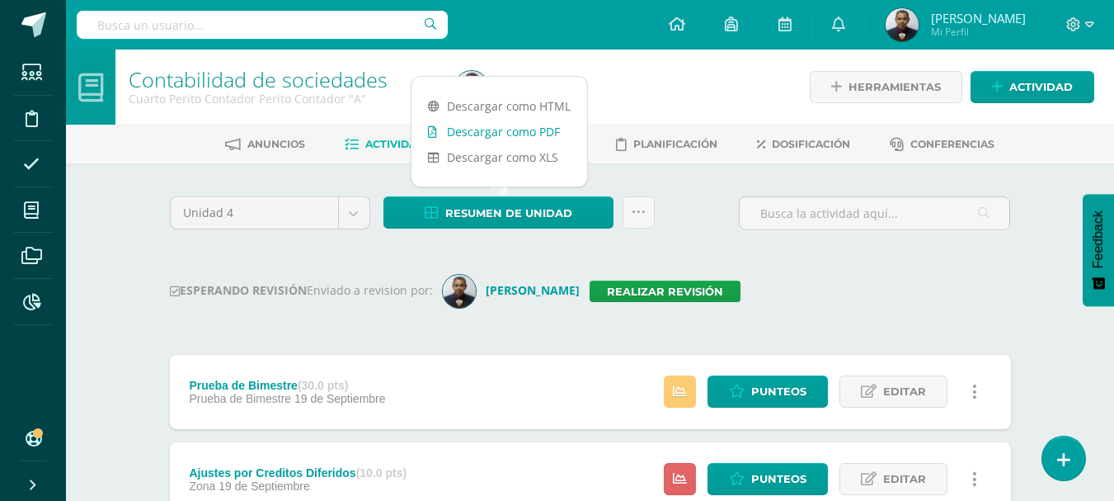
click at [509, 133] on link "Descargar como PDF" at bounding box center [500, 132] width 176 height 26
